Goal: Task Accomplishment & Management: Manage account settings

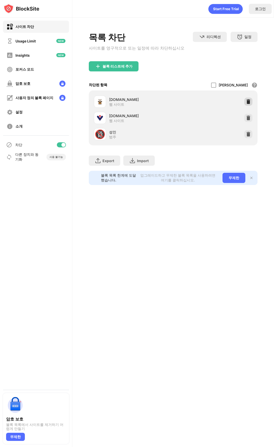
click at [249, 102] on img at bounding box center [248, 101] width 5 height 5
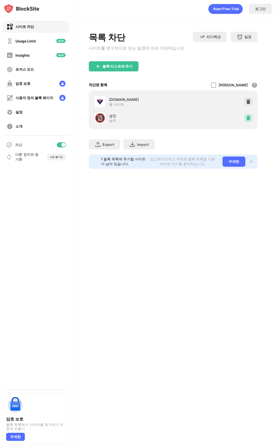
click at [248, 120] on img at bounding box center [248, 117] width 5 height 5
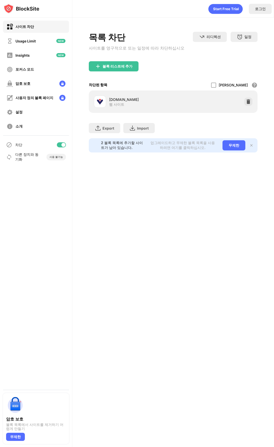
drag, startPoint x: 190, startPoint y: 207, endPoint x: 179, endPoint y: 50, distance: 157.5
click at [189, 205] on div "로그인 목록 차단 사이트를 영구적으로 또는 일정에 따라 차단하십시오 리디렉션 웹 사이트 리디렉션을 설정하려면 클릭하십시오 일정 블록 목록이 활…" at bounding box center [173, 223] width 202 height 447
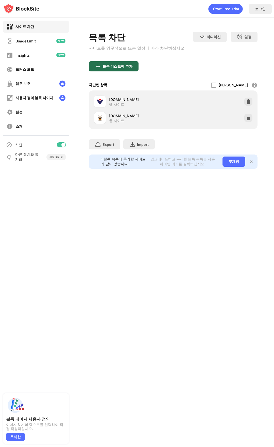
click at [124, 64] on div "블록 리스트에 추가" at bounding box center [114, 66] width 50 height 10
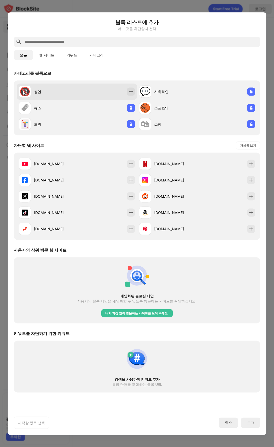
click at [41, 95] on div "🔞 성인" at bounding box center [48, 91] width 58 height 12
